Goal: Task Accomplishment & Management: Complete application form

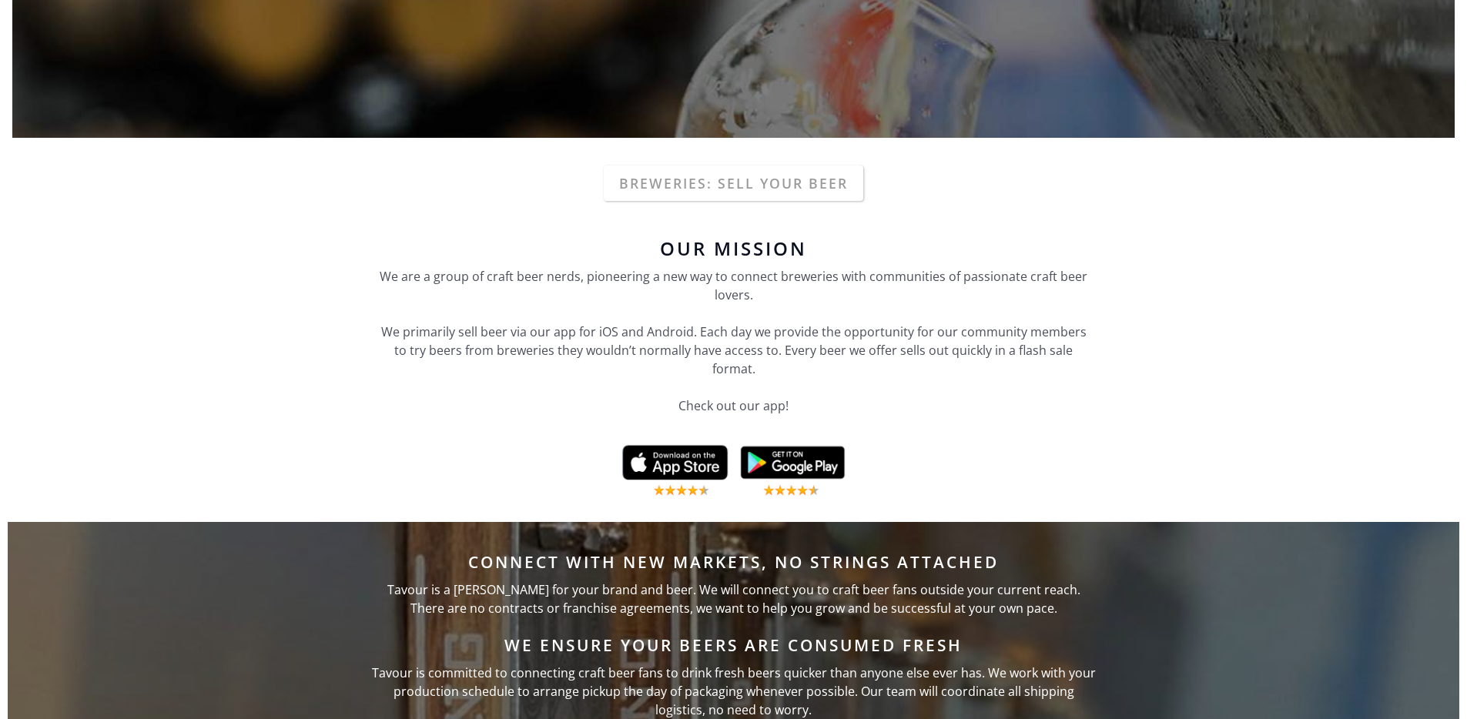
scroll to position [417, 0]
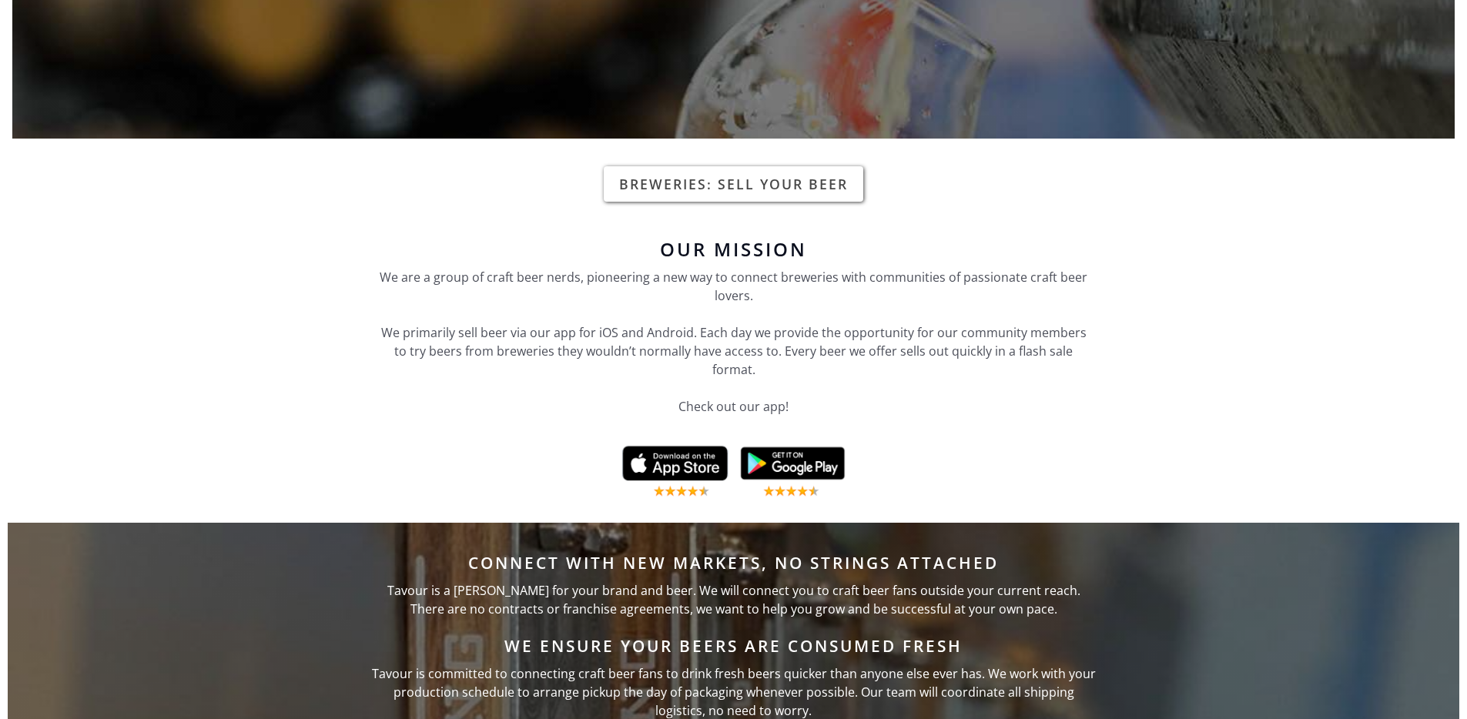
click at [754, 181] on link "Breweries: Sell your beer" at bounding box center [734, 183] width 260 height 35
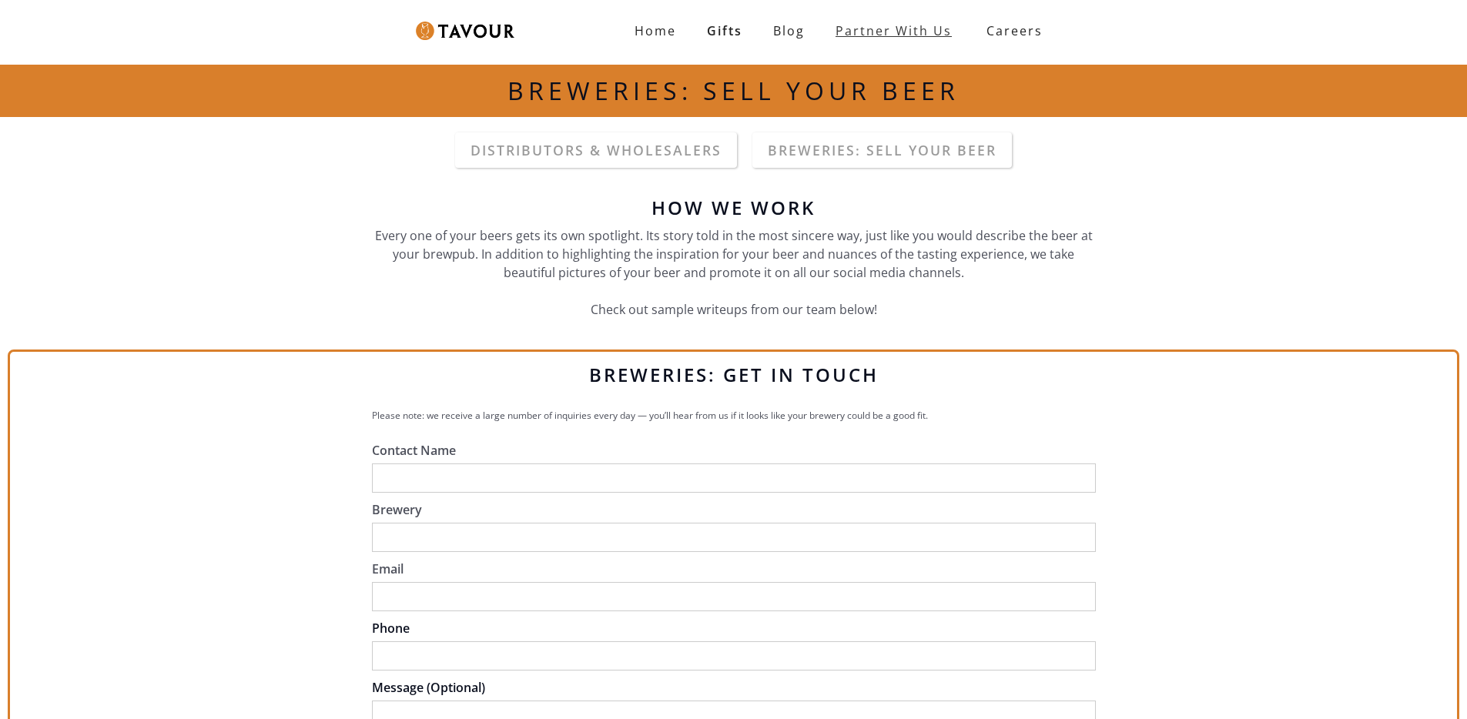
click at [900, 29] on link "partner with us" at bounding box center [893, 30] width 147 height 31
